Goal: Transaction & Acquisition: Obtain resource

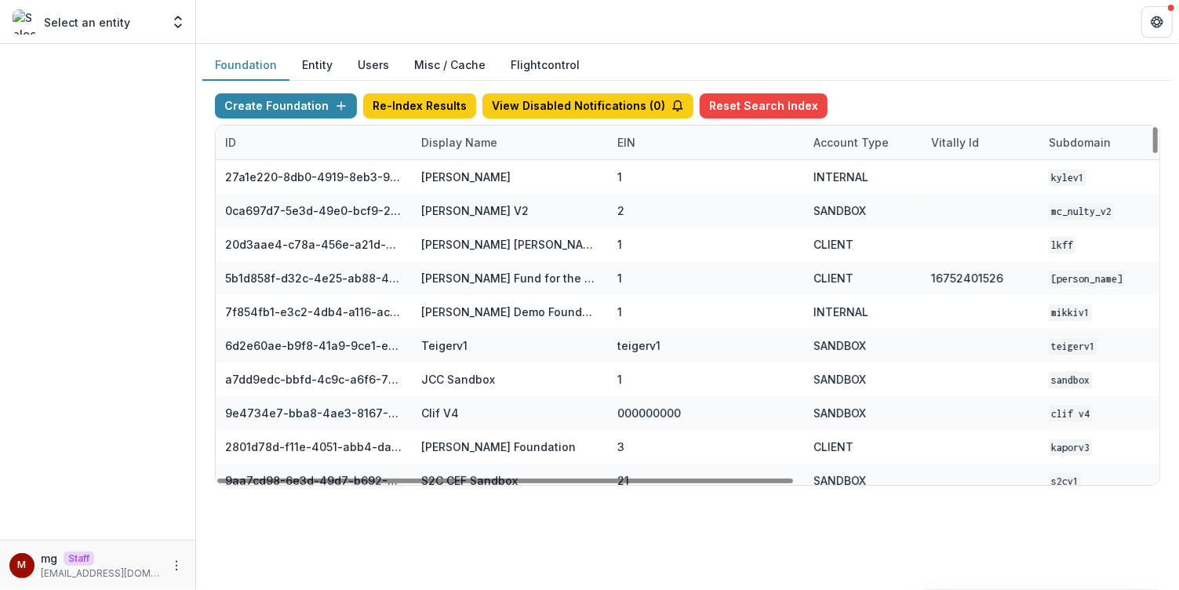
click at [445, 140] on div "Display Name" at bounding box center [459, 142] width 95 height 16
click at [459, 177] on input at bounding box center [508, 176] width 188 height 25
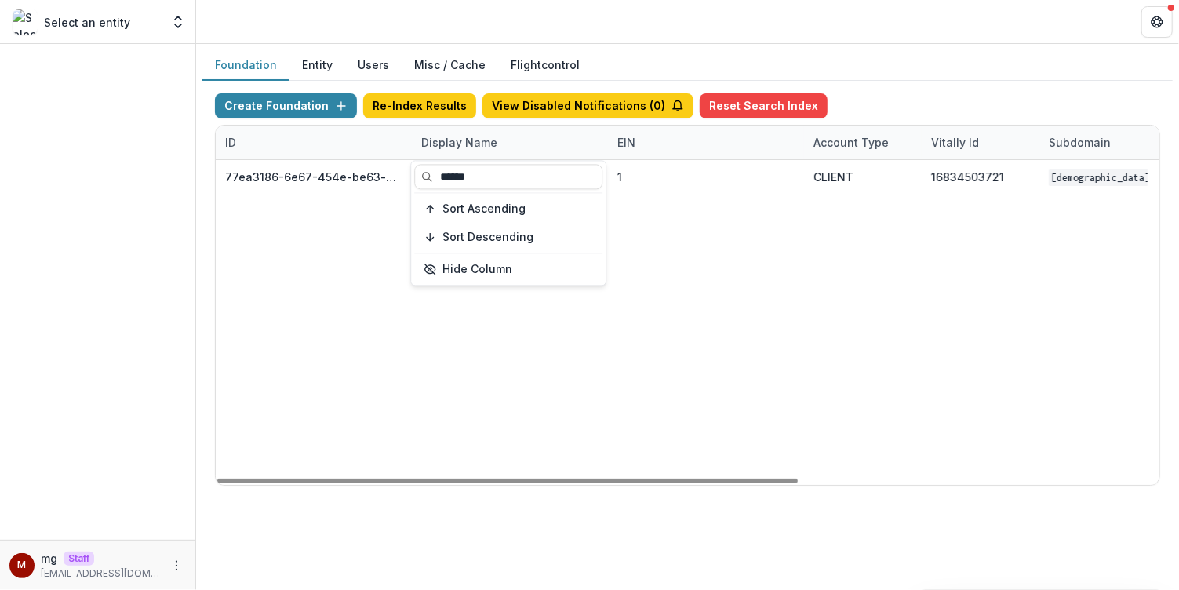
type input "******"
click at [731, 31] on header at bounding box center [687, 21] width 983 height 43
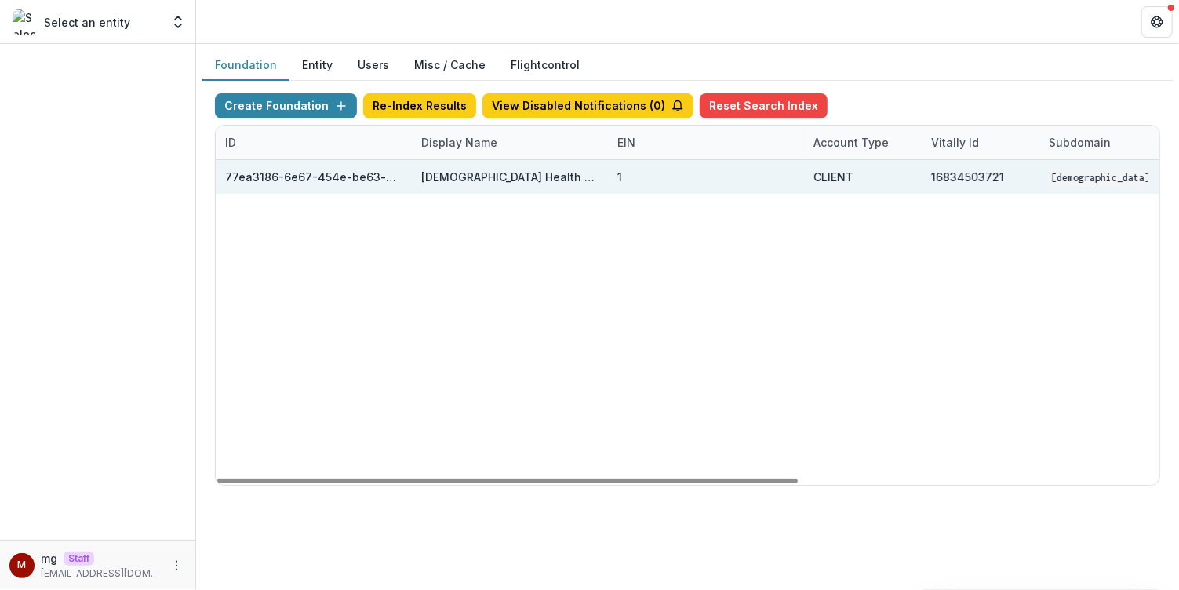
scroll to position [0, 467]
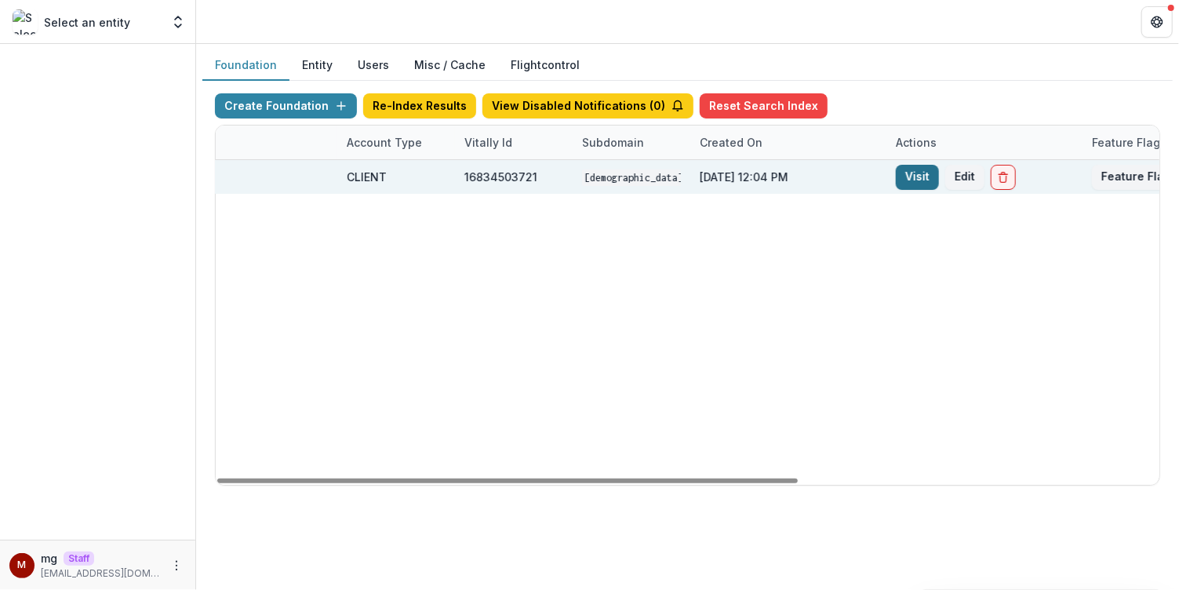
click at [924, 171] on link "Visit" at bounding box center [917, 177] width 43 height 25
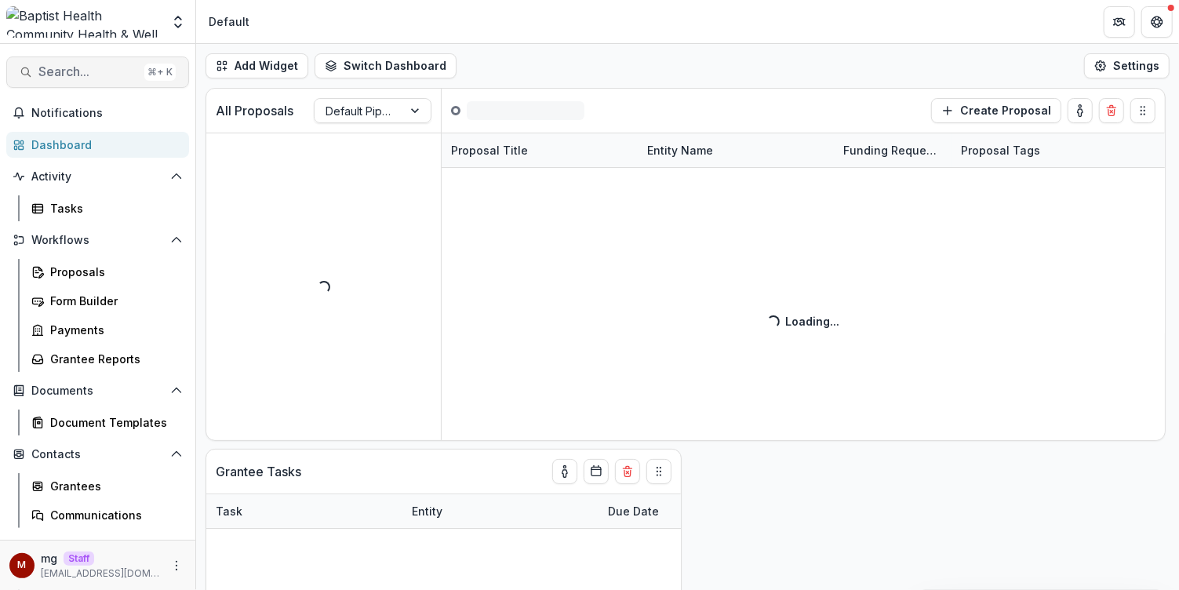
click at [103, 73] on span "Search..." at bounding box center [88, 71] width 100 height 15
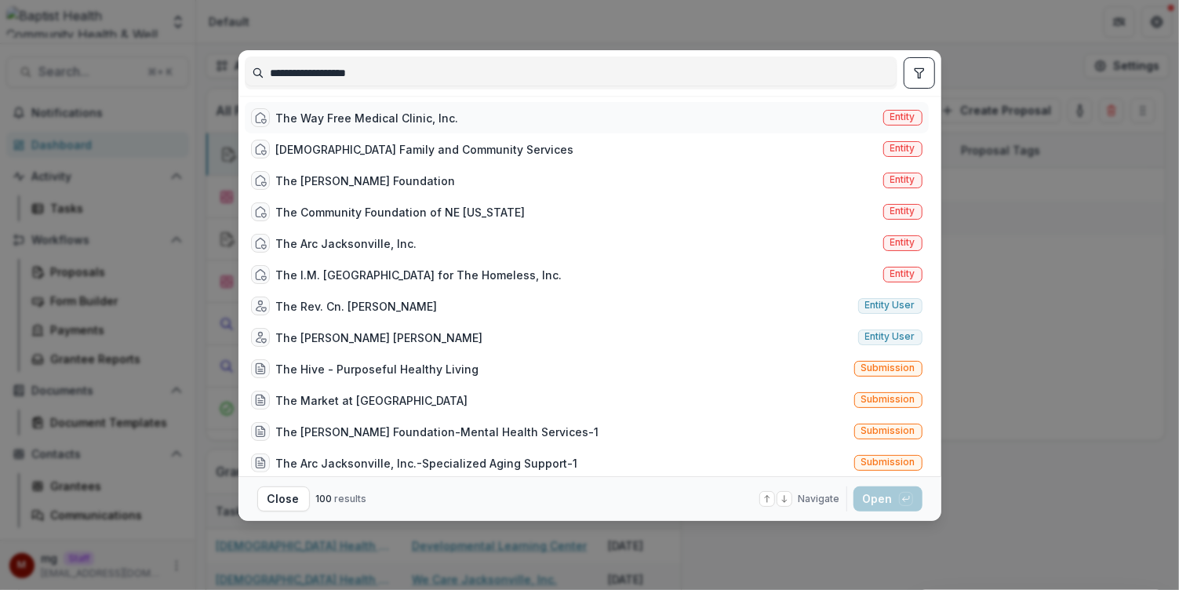
type input "**********"
click at [334, 114] on div "The Way Free Medical Clinic, Inc." at bounding box center [367, 118] width 183 height 16
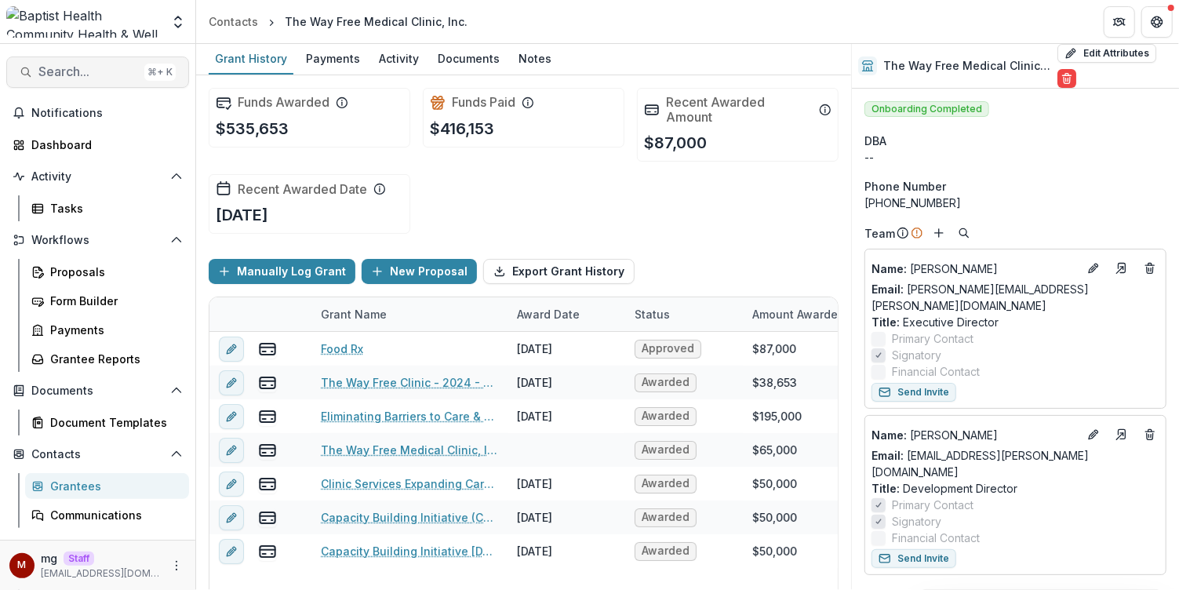
click at [117, 64] on span "Search..." at bounding box center [88, 71] width 100 height 15
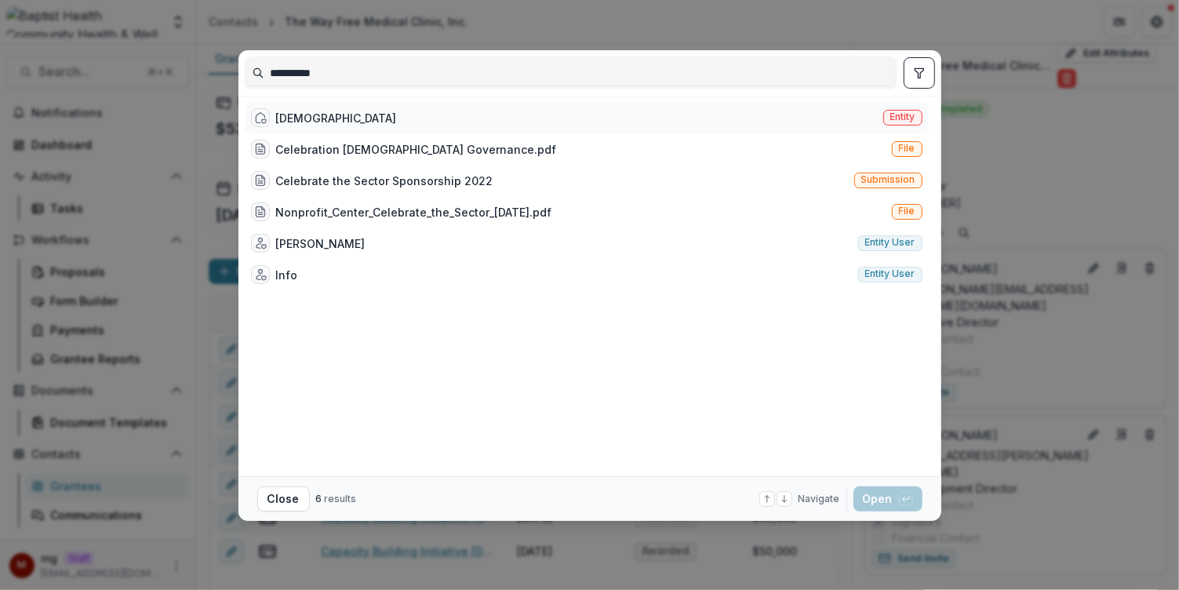
type input "**********"
click at [355, 112] on div "[DEMOGRAPHIC_DATA]" at bounding box center [336, 118] width 121 height 16
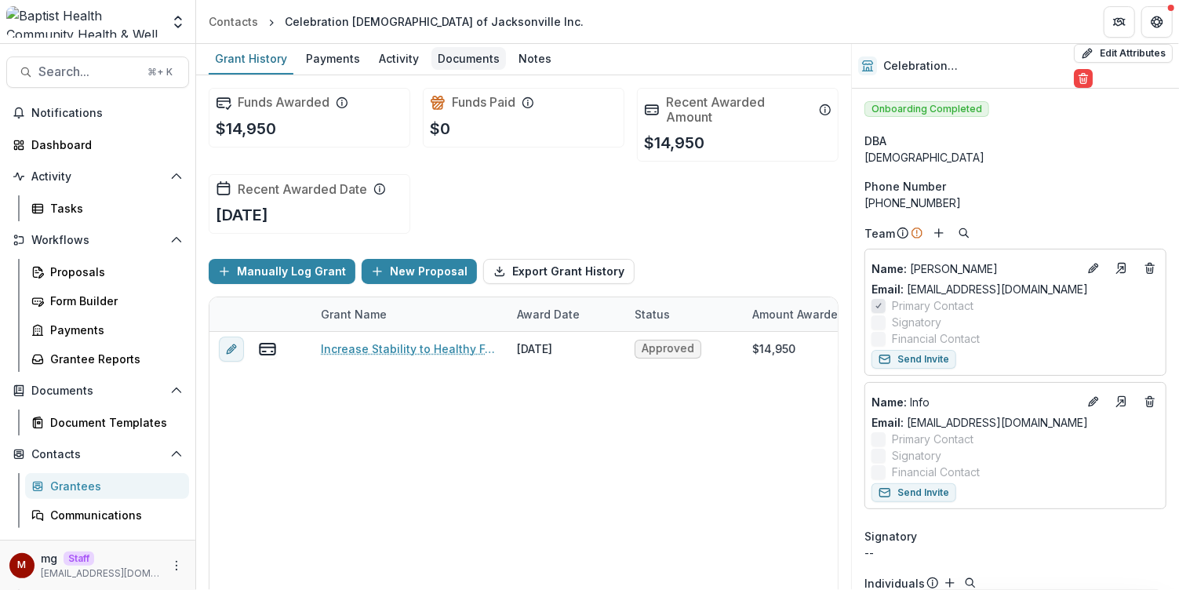
click at [467, 60] on div "Documents" at bounding box center [468, 58] width 75 height 23
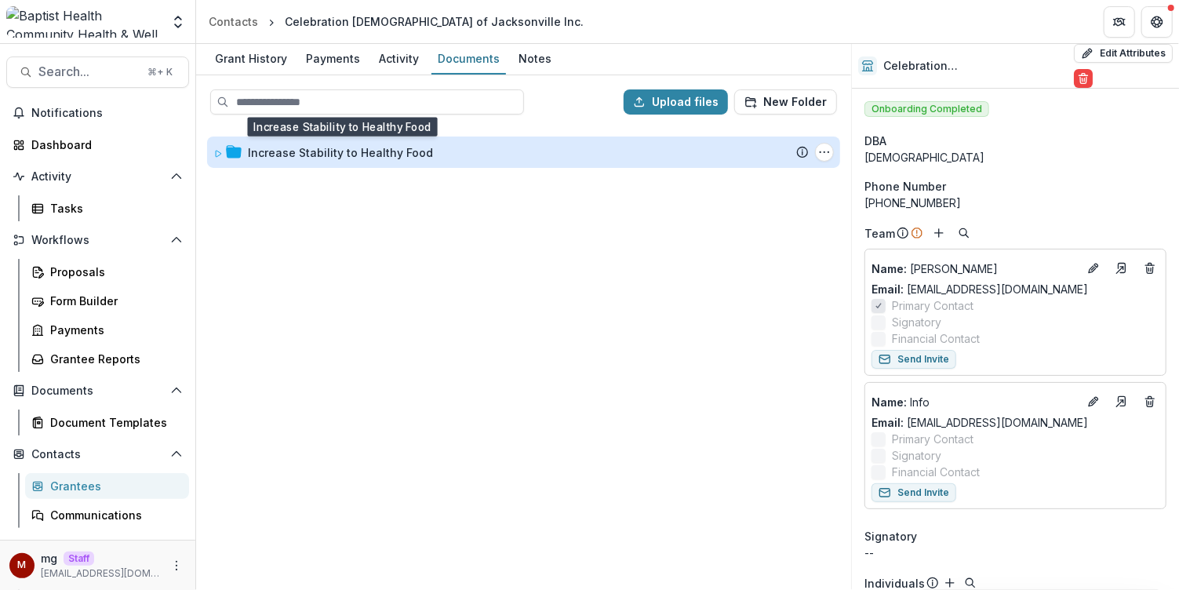
click at [376, 155] on div "Increase Stability to Healthy Food" at bounding box center [340, 152] width 185 height 16
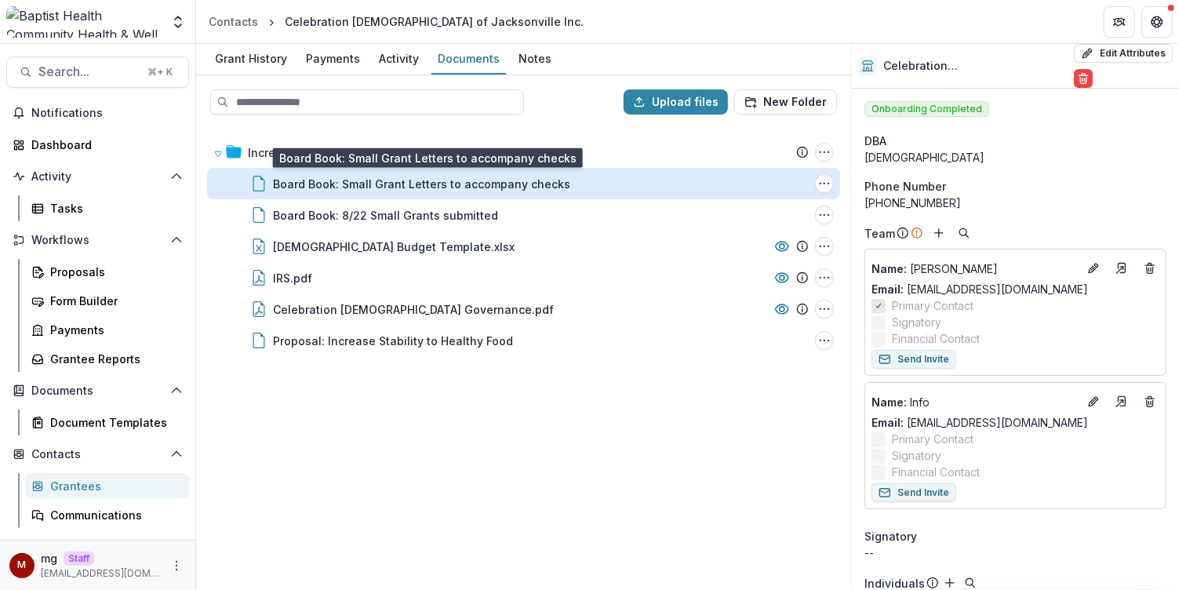
click at [393, 176] on div "Board Book: Small Grant Letters to accompany checks" at bounding box center [421, 184] width 297 height 16
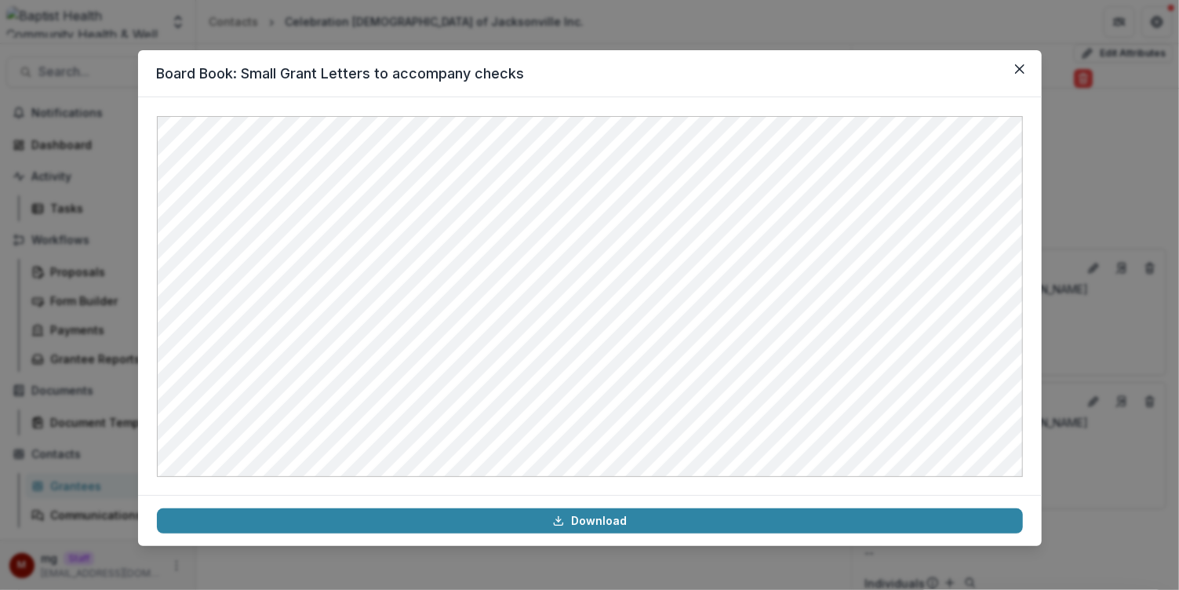
click at [540, 27] on div "Board Book: Small Grant Letters to accompany checks Download" at bounding box center [589, 295] width 1179 height 590
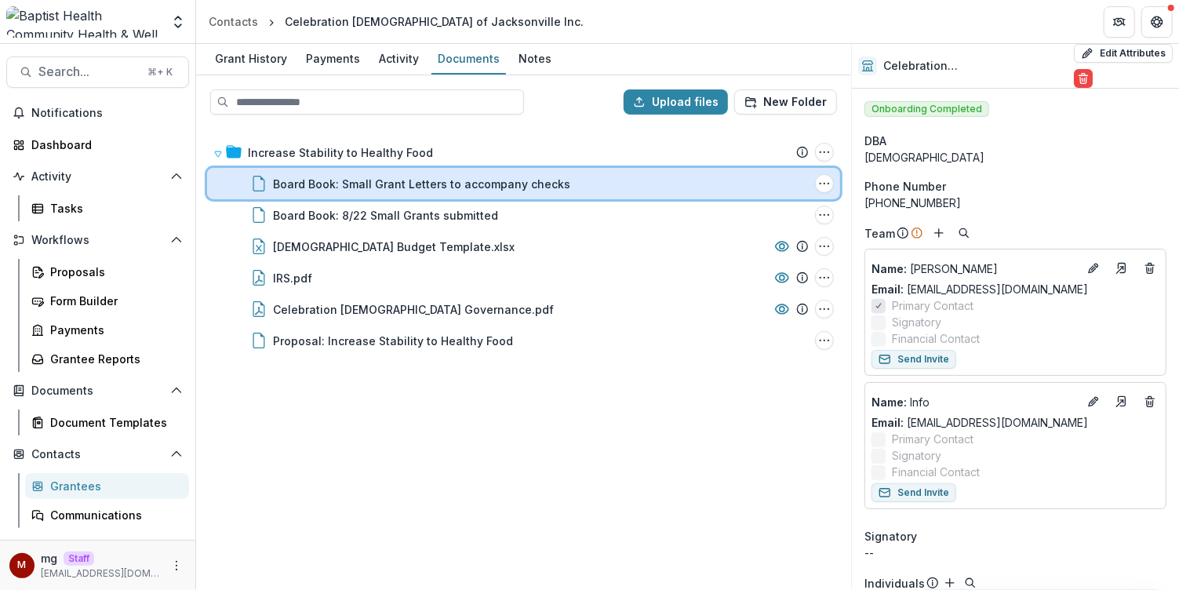
drag, startPoint x: 600, startPoint y: 176, endPoint x: 321, endPoint y: 193, distance: 279.8
click at [321, 193] on div "Board Book: Small Grant Letters to accompany checks File Options Download Renam…" at bounding box center [523, 183] width 633 height 31
